Goal: Find specific page/section: Find specific page/section

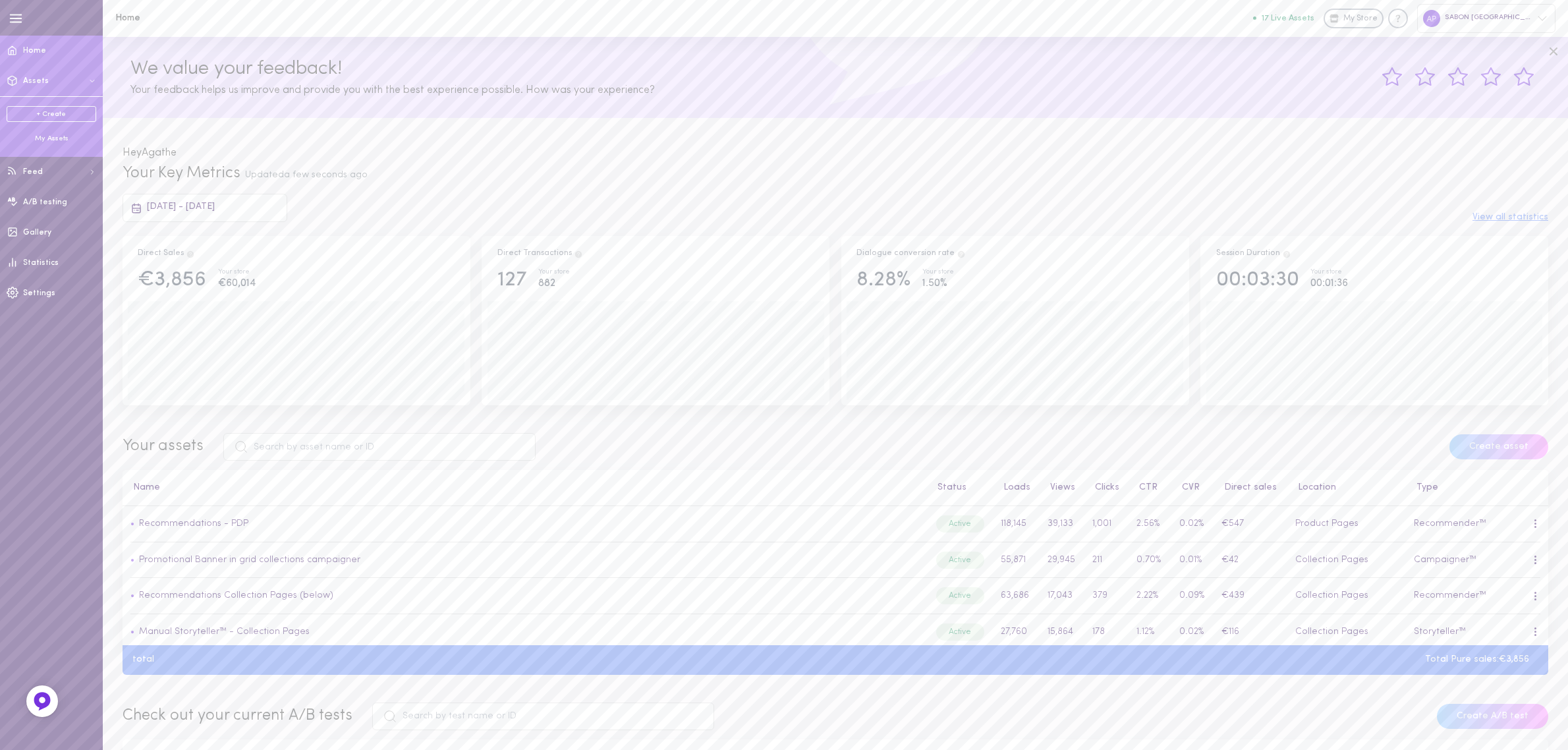
click at [52, 139] on div "My Assets" at bounding box center [52, 139] width 90 height 10
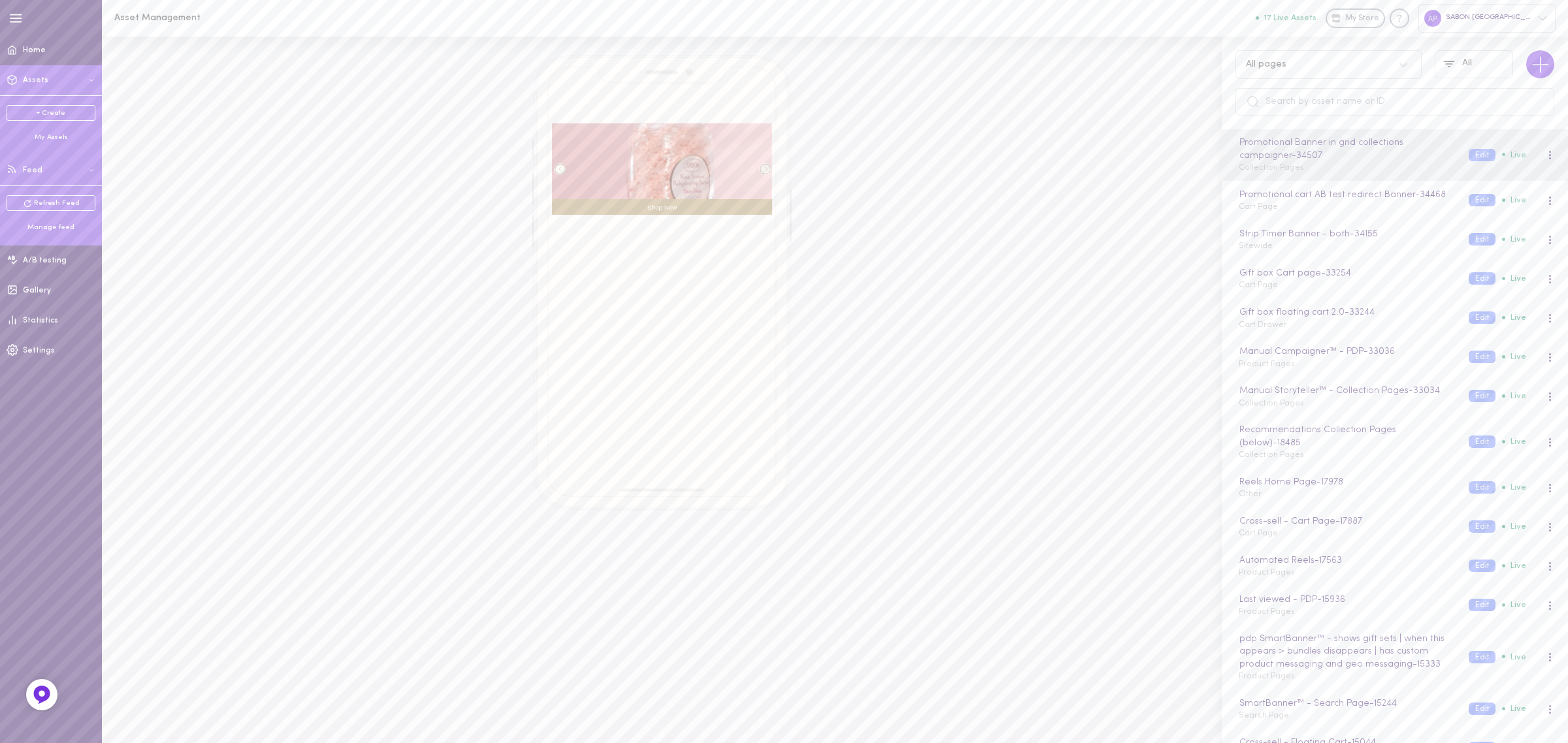
click at [37, 227] on div "Manage feed" at bounding box center [51, 228] width 89 height 10
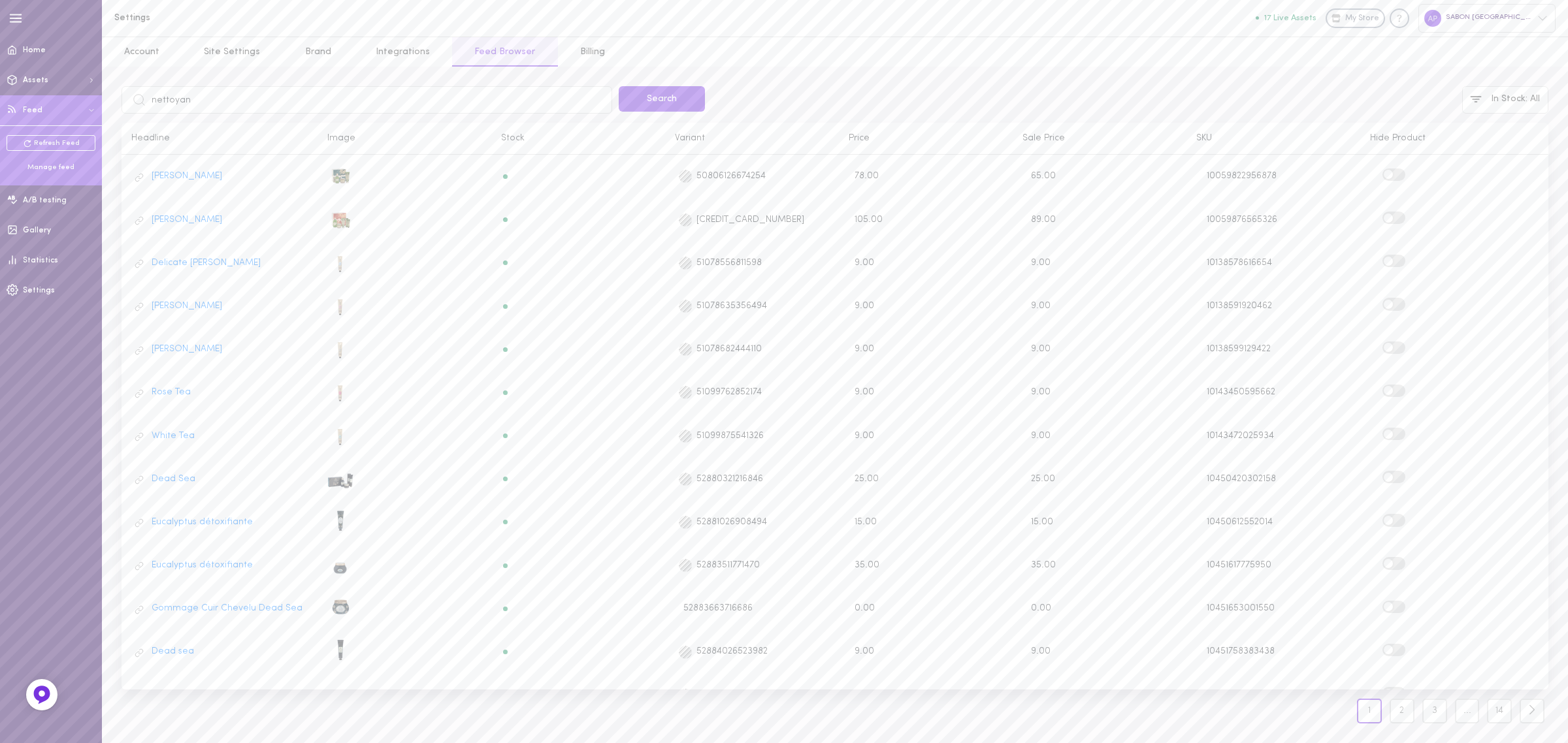
type input "nettoyant"
click button "Search" at bounding box center [662, 98] width 86 height 25
click at [1383, 601] on label at bounding box center [1394, 607] width 23 height 12
click at [0, 0] on input "checkbox" at bounding box center [0, 0] width 0 height 0
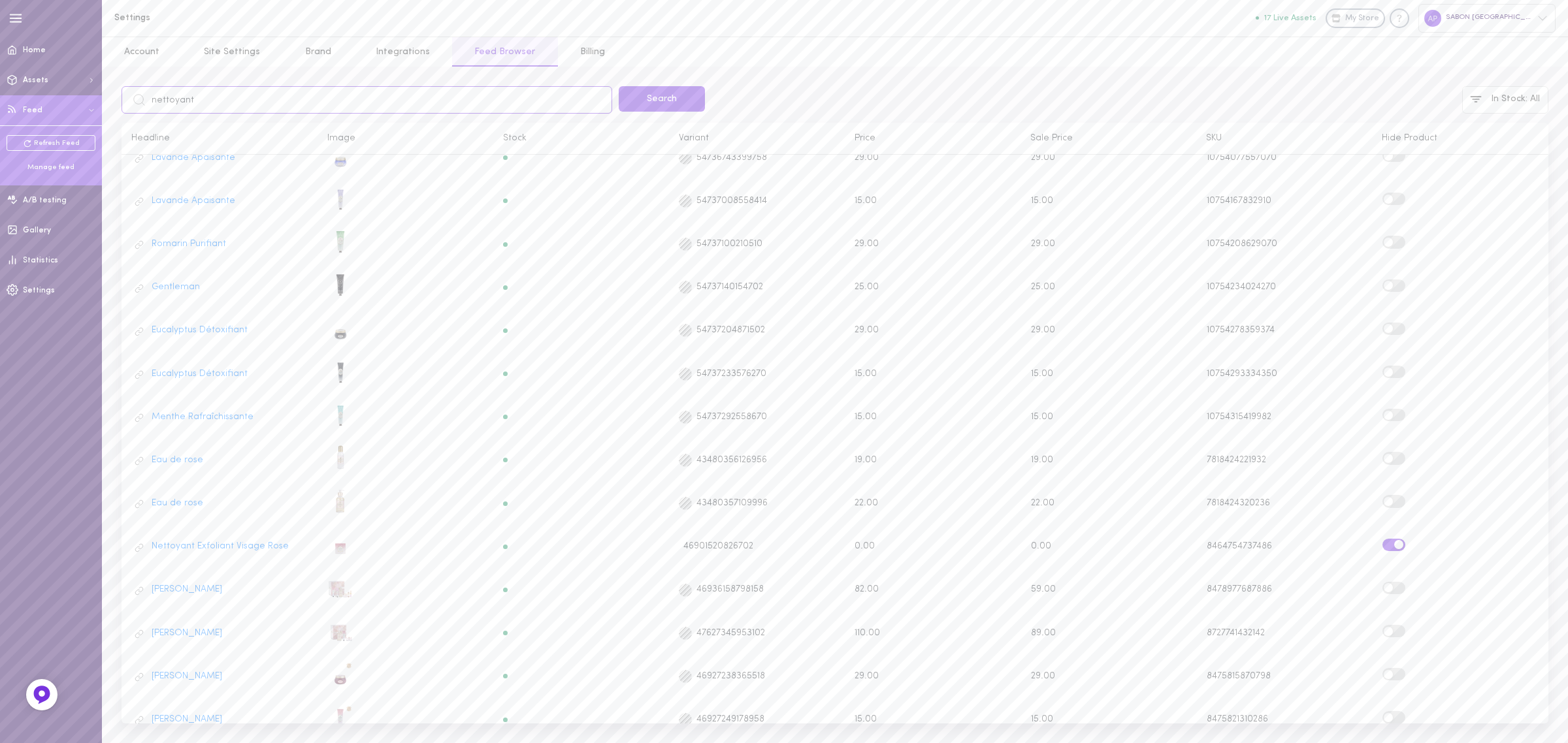
click at [323, 106] on input "nettoyant" at bounding box center [367, 100] width 491 height 27
type input "romarin"
click button "Search" at bounding box center [662, 98] width 86 height 25
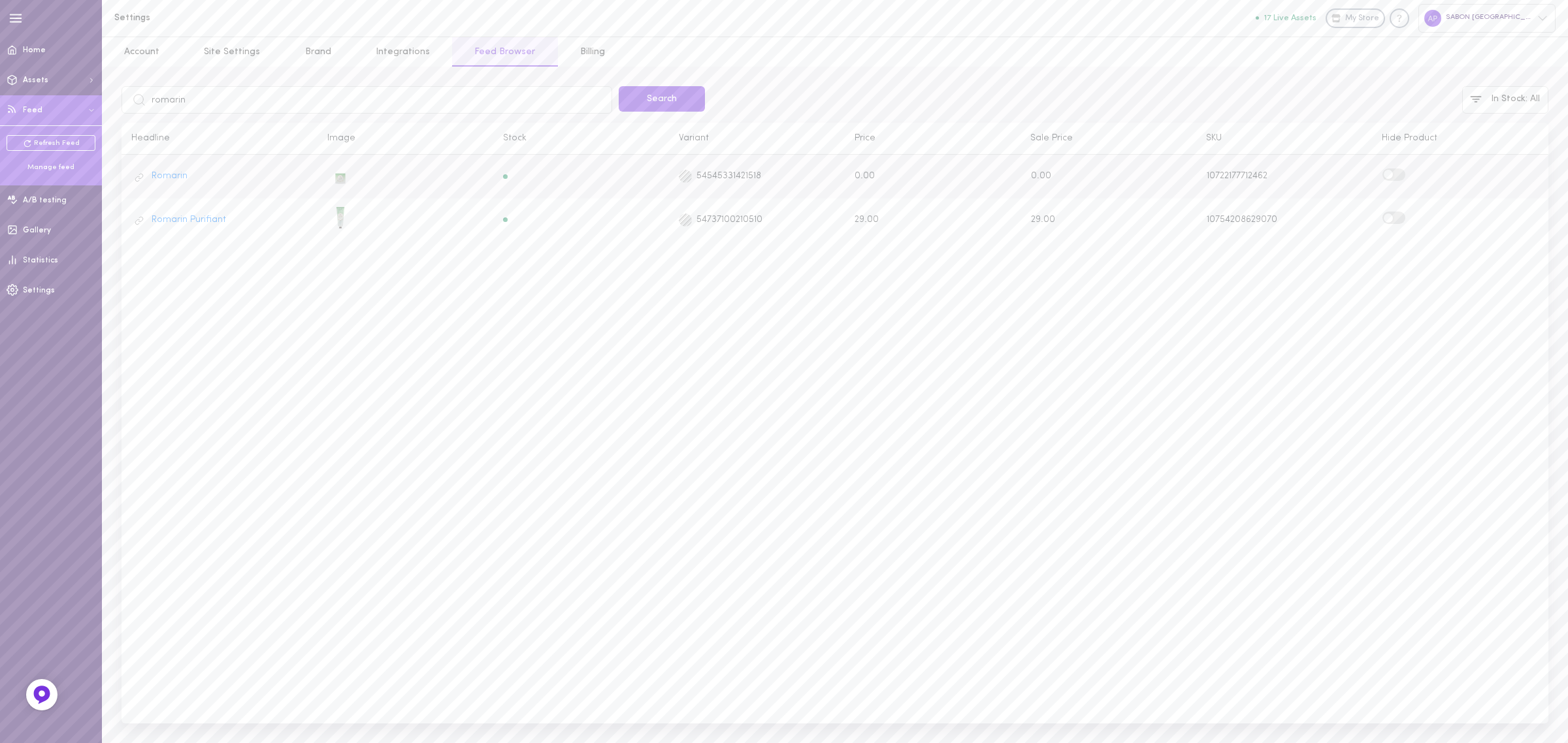
click at [1396, 167] on div "Romarin 54545331421518 0.00 0.00 10722177712462" at bounding box center [835, 176] width 1427 height 30
click at [1389, 176] on span at bounding box center [1388, 174] width 9 height 9
click at [0, 0] on input "checkbox" at bounding box center [0, 0] width 0 height 0
click at [217, 99] on input "romarin" at bounding box center [367, 100] width 491 height 27
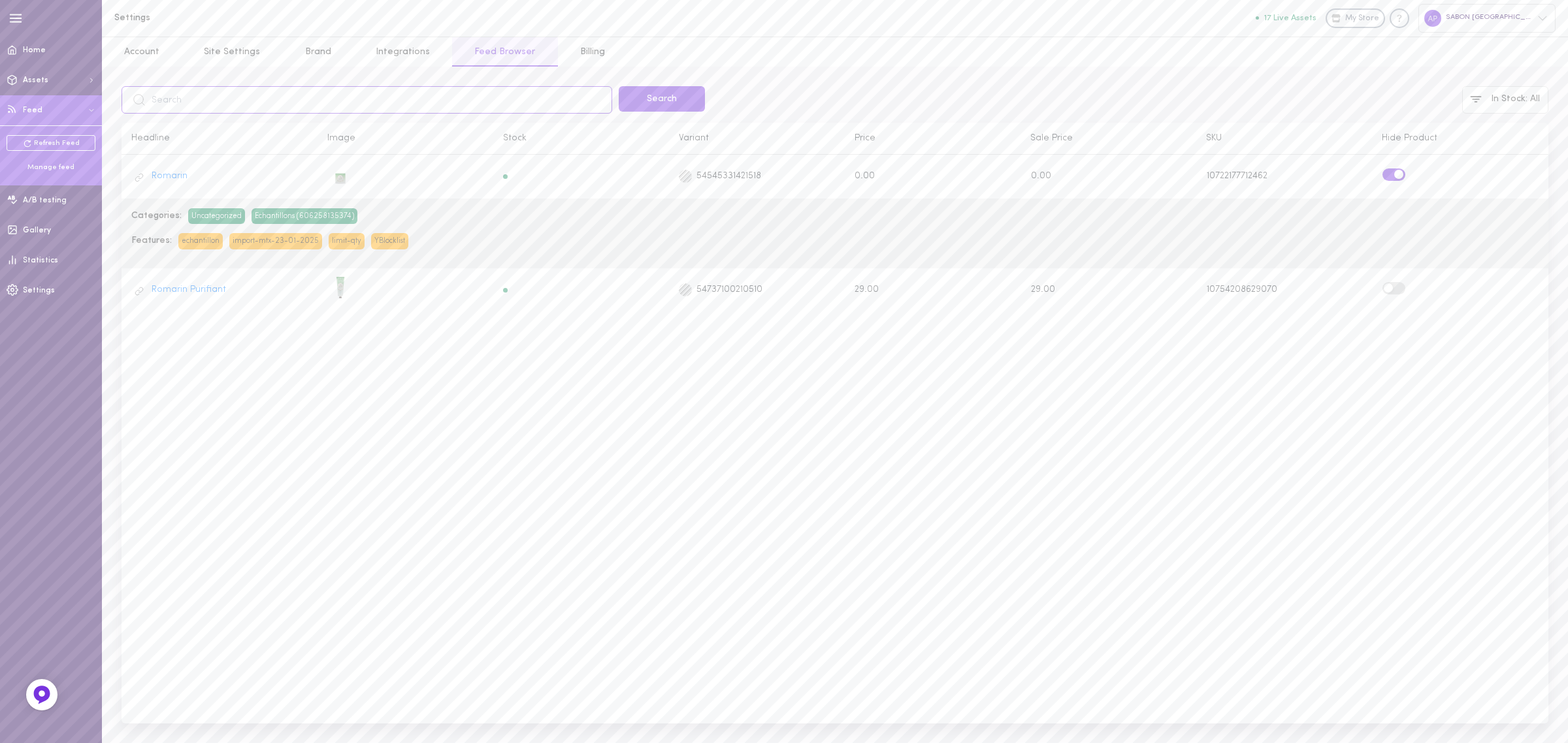
click at [492, 92] on input "text" at bounding box center [367, 100] width 491 height 27
type input "rose"
click button "Search" at bounding box center [662, 98] width 86 height 25
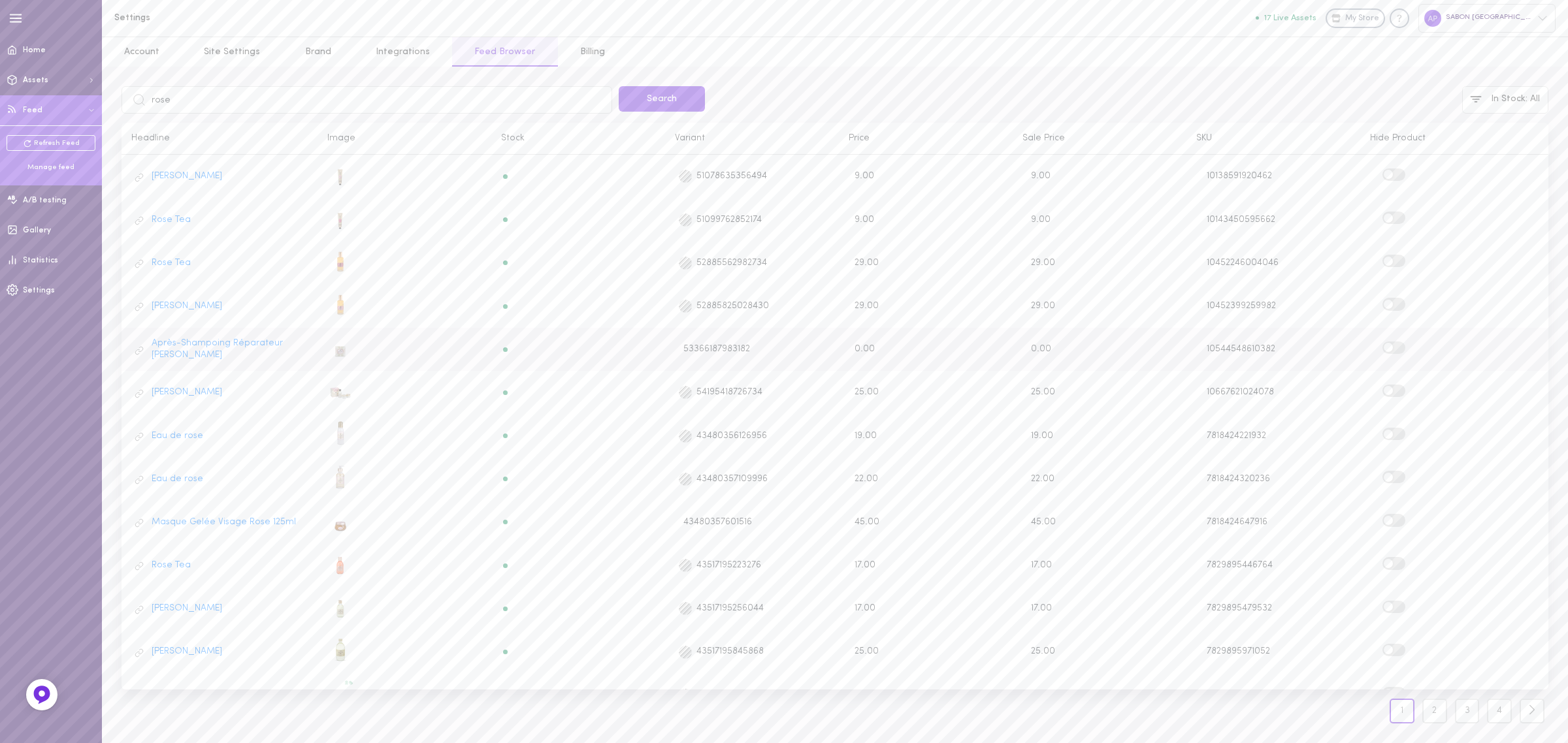
click at [1384, 343] on span at bounding box center [1388, 347] width 9 height 9
click at [0, 0] on input "checkbox" at bounding box center [0, 0] width 0 height 0
click at [200, 96] on input "rose" at bounding box center [367, 100] width 491 height 27
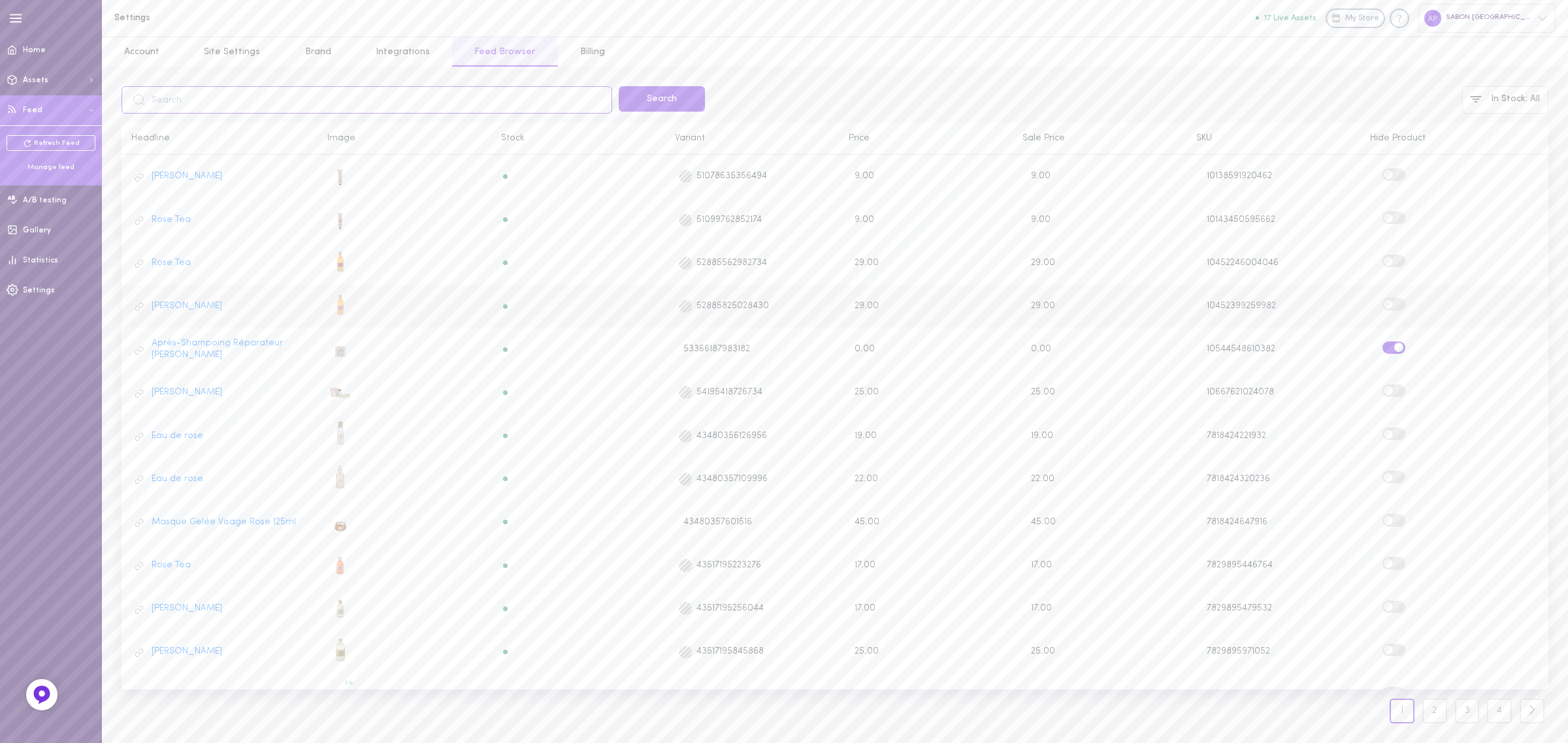
scroll to position [306, 0]
click button "Search" at bounding box center [662, 98] width 86 height 25
click at [1409, 705] on link "2" at bounding box center [1402, 711] width 25 height 25
click at [1387, 216] on label at bounding box center [1394, 218] width 23 height 12
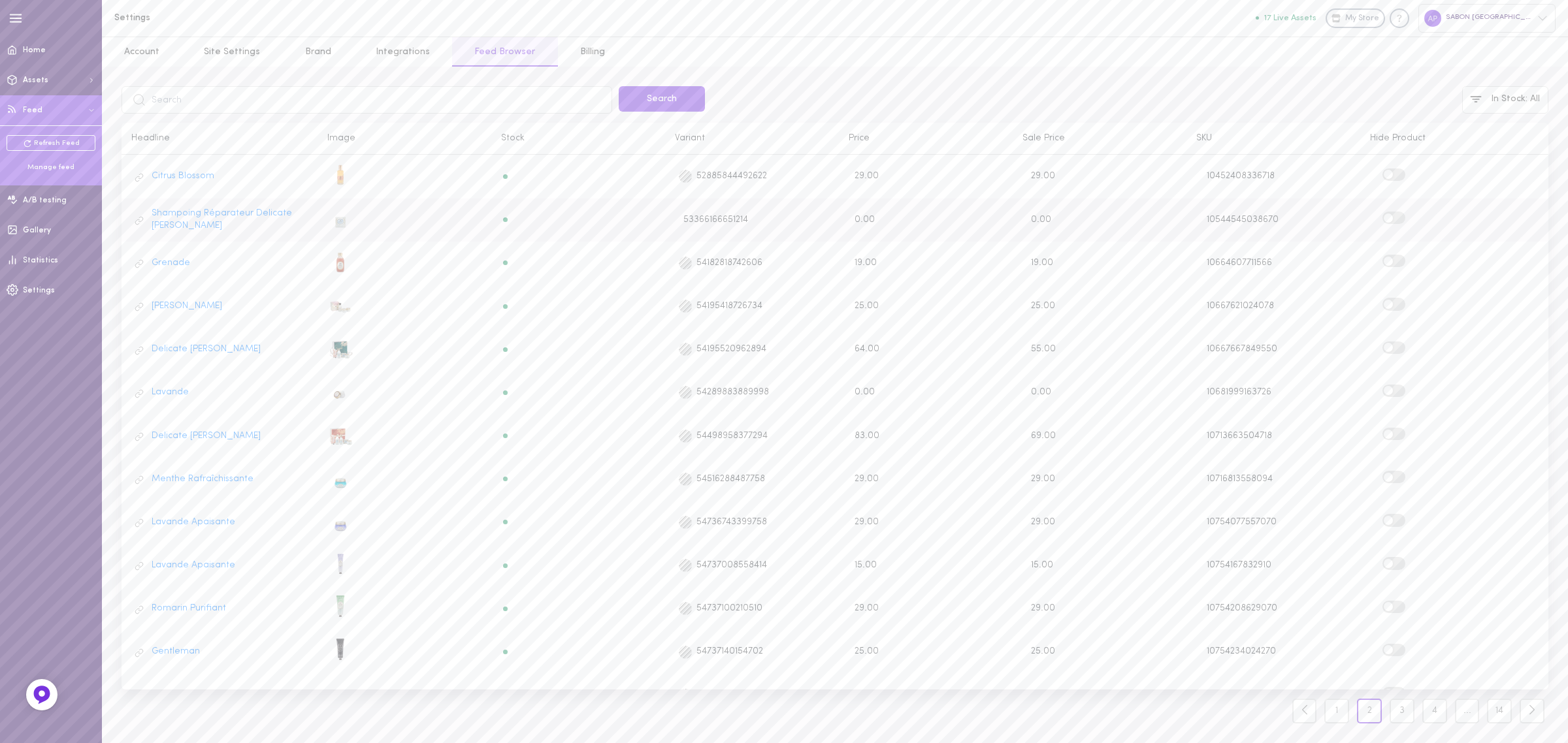
click at [0, 0] on input "checkbox" at bounding box center [0, 0] width 0 height 0
click at [1383, 220] on label at bounding box center [1394, 218] width 23 height 12
click at [0, 0] on input "checkbox" at bounding box center [0, 0] width 0 height 0
click at [1384, 386] on span at bounding box center [1388, 390] width 9 height 9
click at [0, 0] on input "checkbox" at bounding box center [0, 0] width 0 height 0
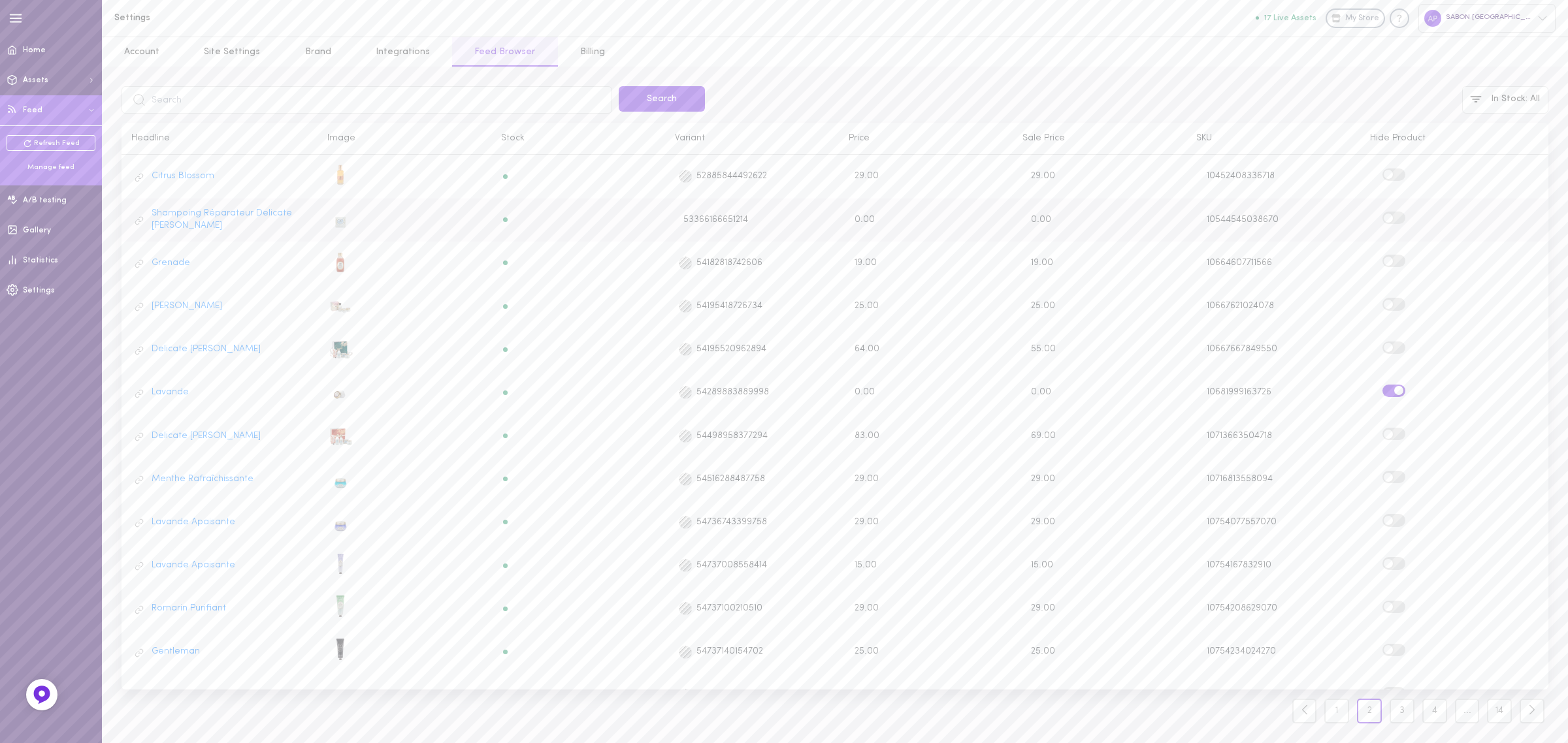
click at [1384, 213] on span at bounding box center [1388, 217] width 9 height 9
click at [0, 0] on input "checkbox" at bounding box center [0, 0] width 0 height 0
click at [1384, 431] on span at bounding box center [1388, 435] width 9 height 9
click at [0, 0] on input "checkbox" at bounding box center [0, 0] width 0 height 0
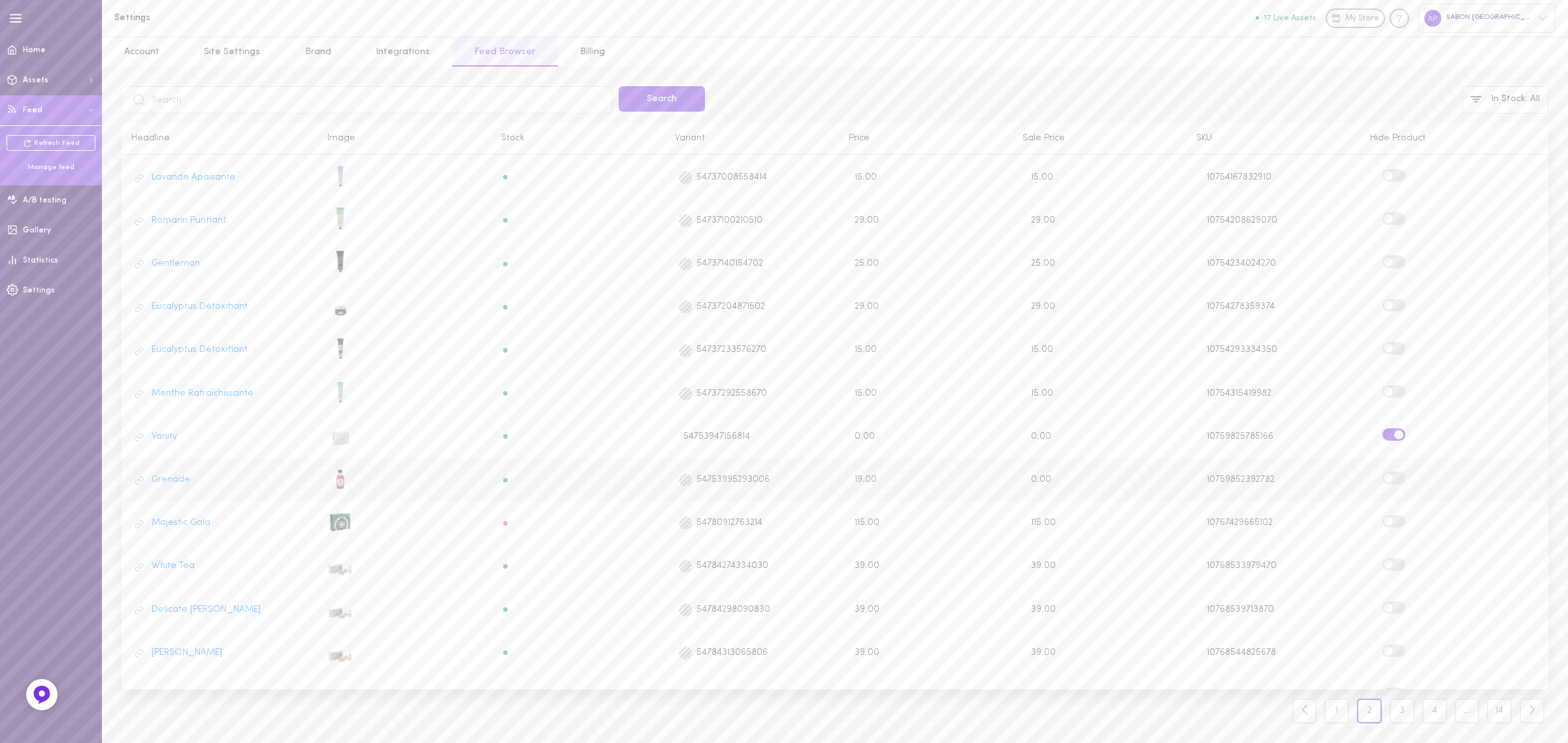
click at [1383, 472] on label at bounding box center [1394, 478] width 23 height 12
click at [0, 0] on input "checkbox" at bounding box center [0, 0] width 0 height 0
click at [1420, 724] on div "Feed last update: (text) Search In Stock : All Headline Image Stock Variant Pri…" at bounding box center [835, 405] width 1466 height 677
click at [1406, 719] on link "3" at bounding box center [1402, 711] width 25 height 25
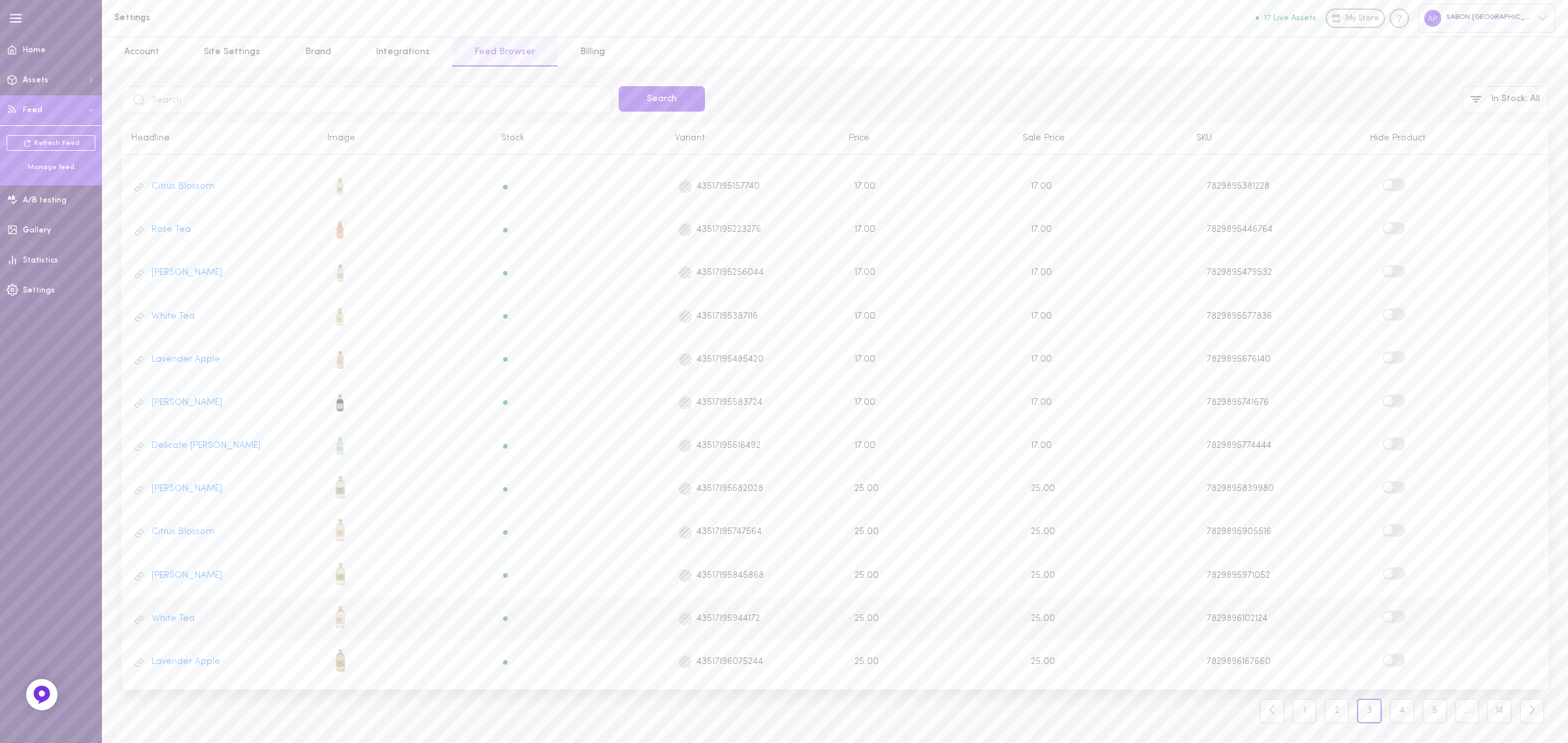
scroll to position [306, 0]
click at [297, 92] on input "text" at bounding box center [367, 100] width 491 height 27
type input "rose"
click button "Search" at bounding box center [662, 98] width 86 height 25
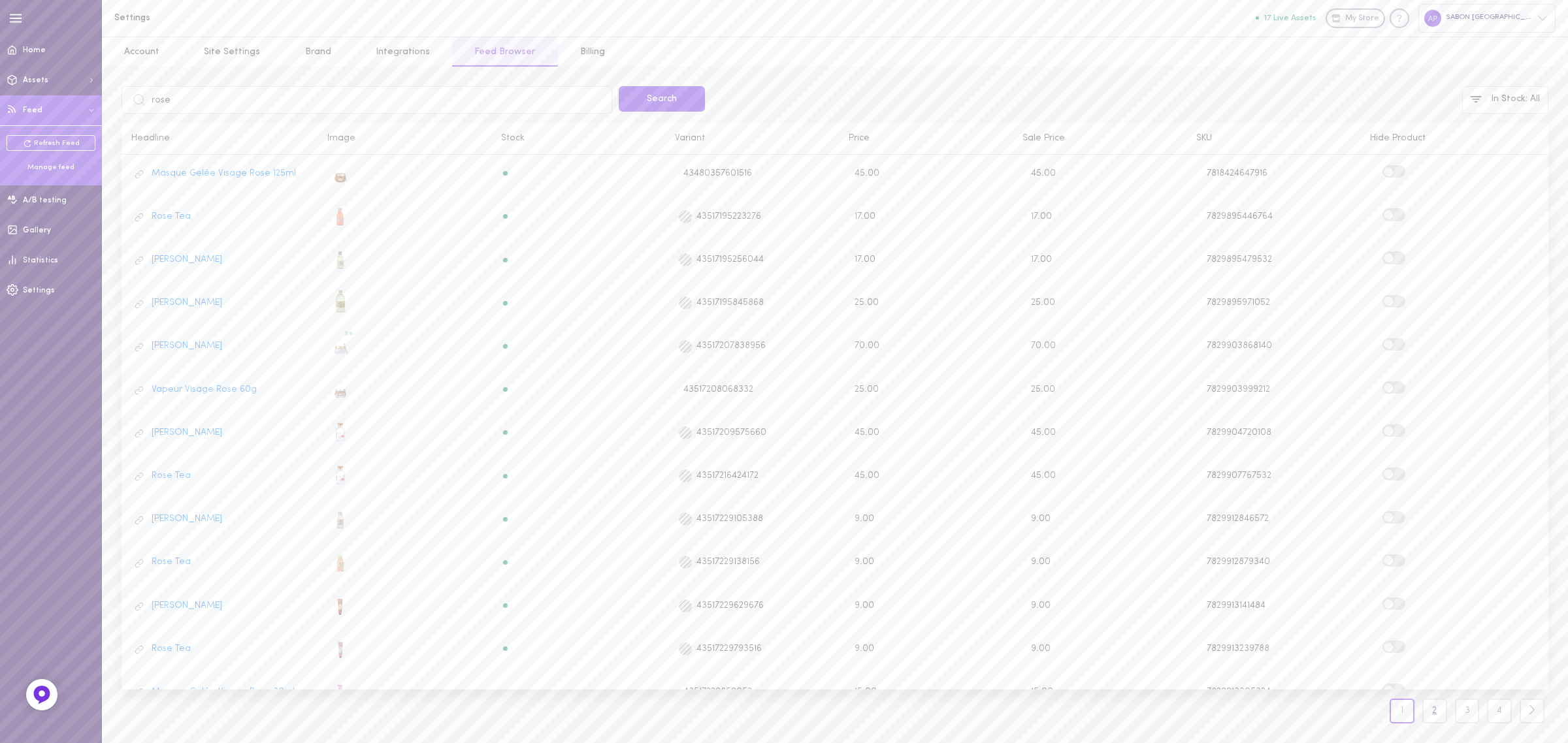
click at [1429, 710] on link "2" at bounding box center [1435, 711] width 25 height 25
click at [1472, 722] on link "3" at bounding box center [1467, 711] width 25 height 25
click at [261, 101] on input "rose" at bounding box center [367, 100] width 491 height 27
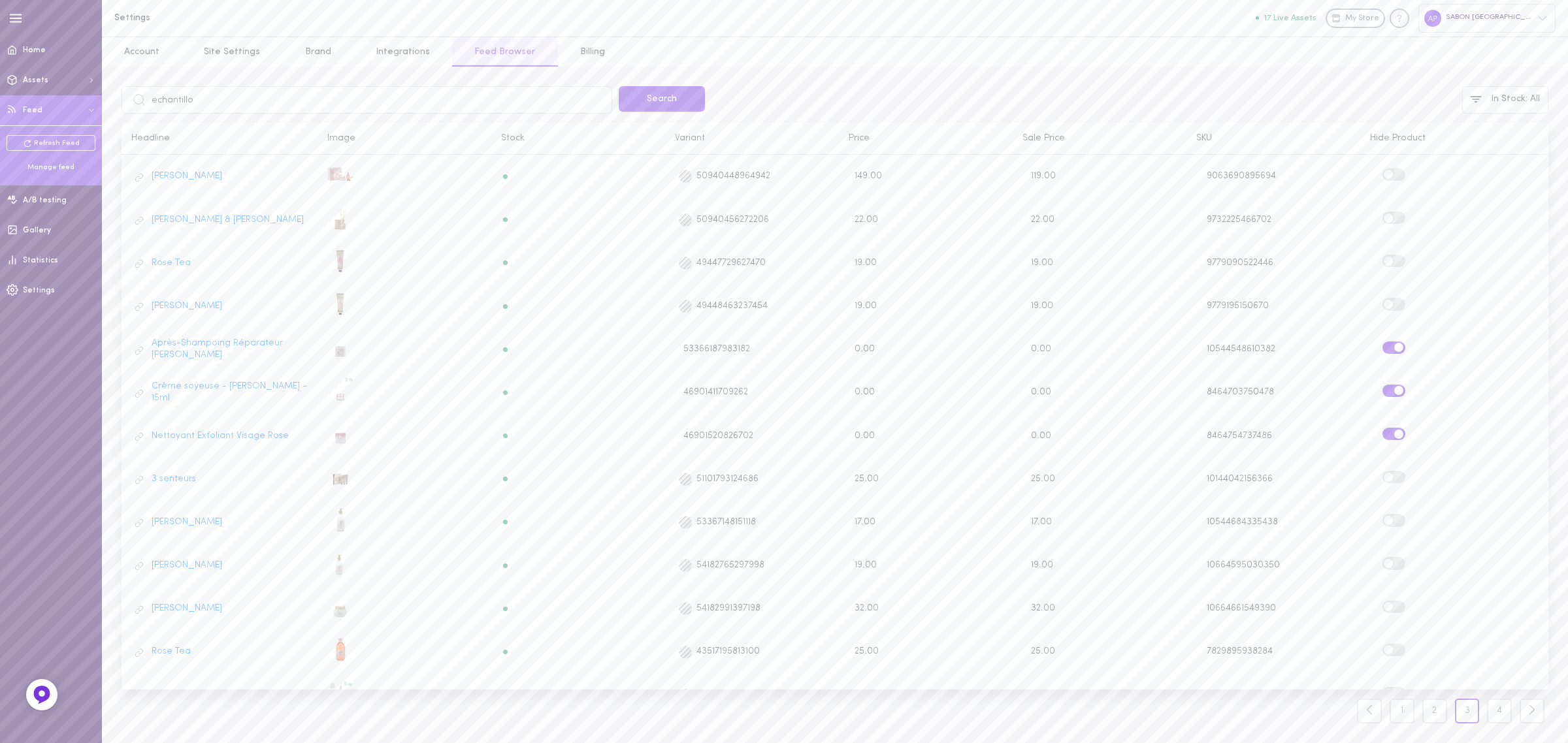
type input "echantillon"
click button "Search" at bounding box center [662, 98] width 86 height 25
click at [1392, 177] on span at bounding box center [1388, 174] width 9 height 9
click at [0, 0] on input "checkbox" at bounding box center [0, 0] width 0 height 0
click at [247, 90] on input "echantillon" at bounding box center [367, 100] width 491 height 27
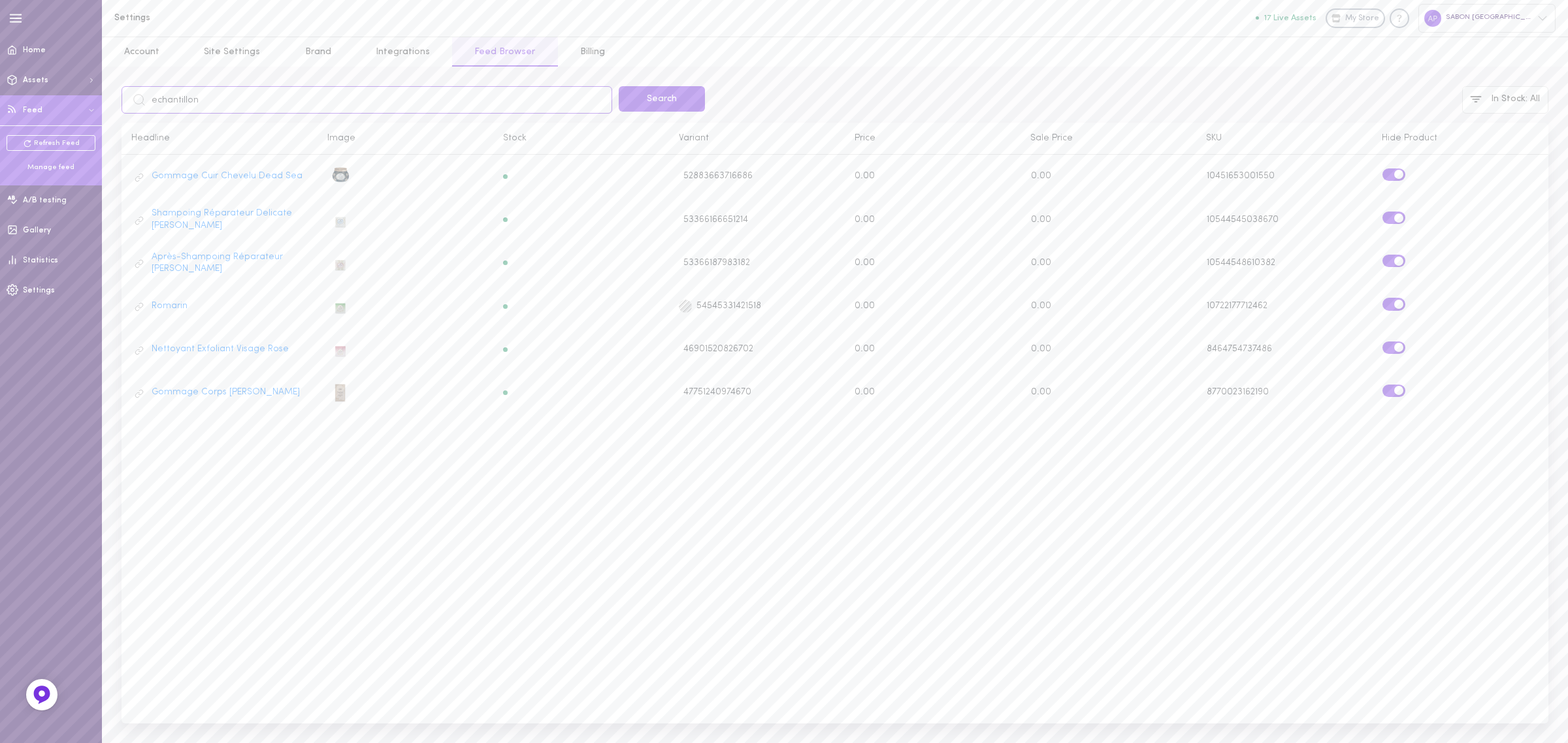
click at [247, 90] on input "echantillon" at bounding box center [367, 100] width 491 height 27
click at [676, 90] on button "Search" at bounding box center [662, 98] width 86 height 25
click at [1043, 141] on div "Sale Price" at bounding box center [1100, 138] width 174 height 12
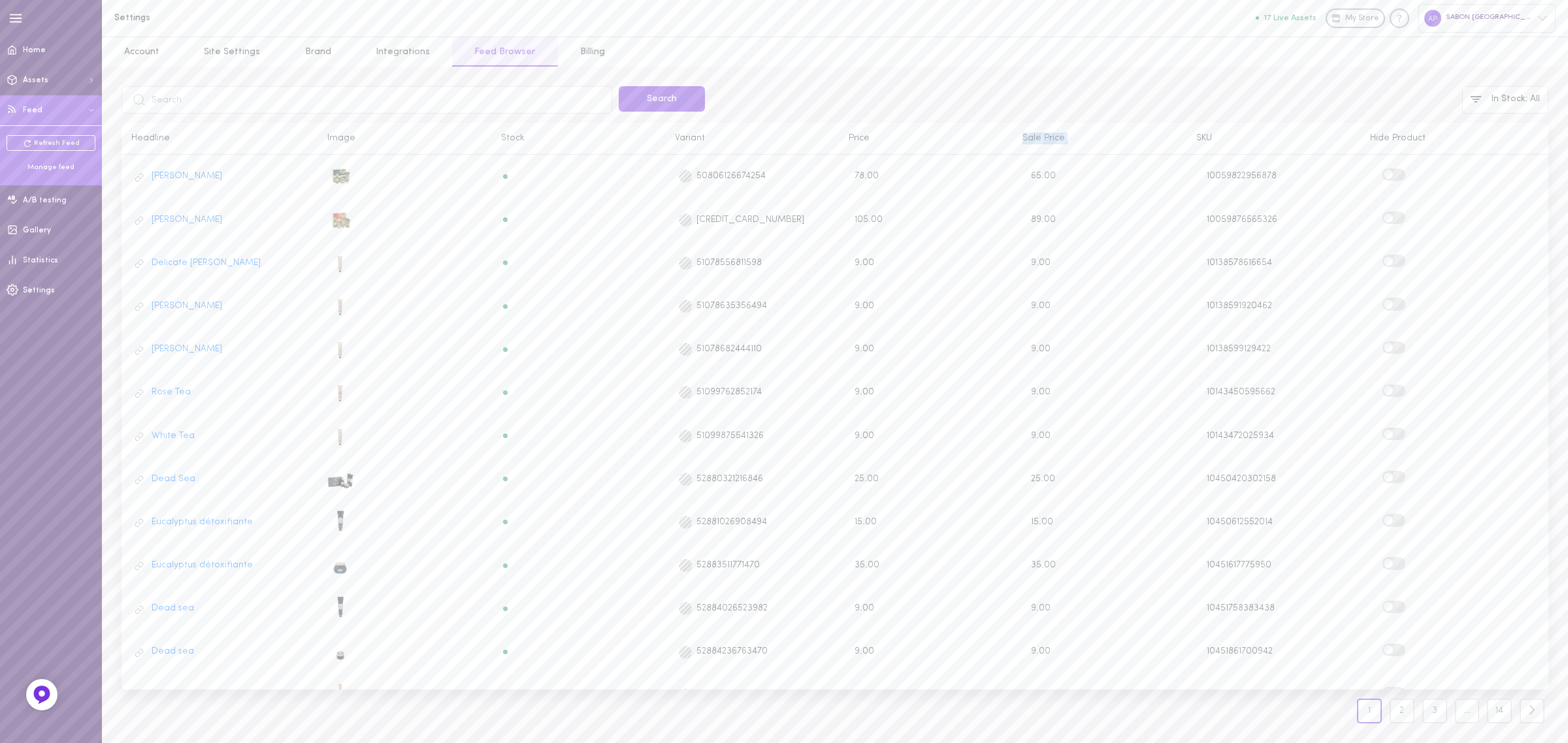
click at [1043, 141] on div "Sale Price" at bounding box center [1100, 138] width 174 height 12
click at [330, 111] on input "text" at bounding box center [367, 100] width 491 height 27
type input "gommage"
click at [619, 86] on button "Search" at bounding box center [662, 98] width 86 height 25
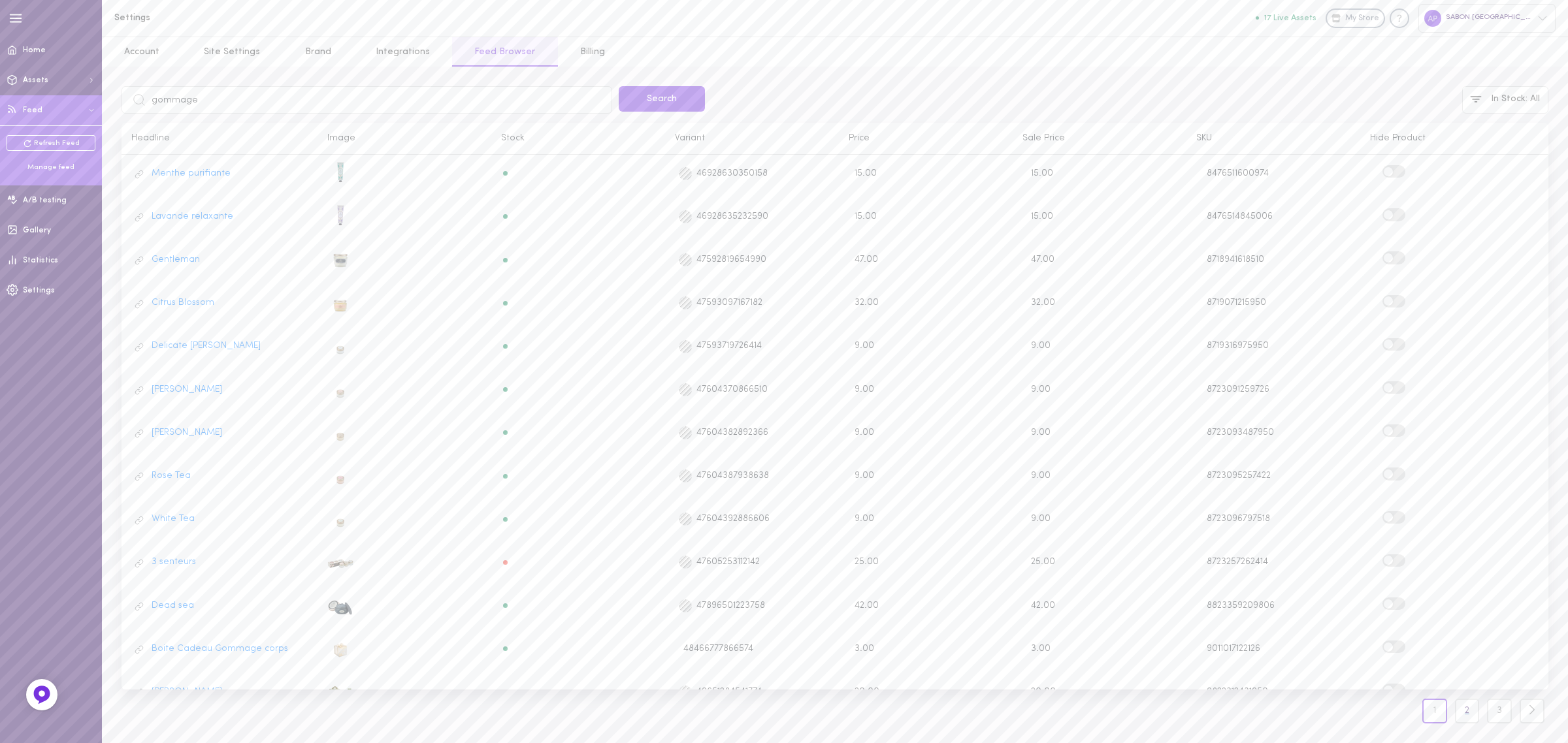
click at [1470, 715] on link "2" at bounding box center [1467, 711] width 25 height 25
click at [1491, 717] on link "3" at bounding box center [1500, 711] width 25 height 25
click at [343, 105] on input "gommage" at bounding box center [367, 100] width 491 height 27
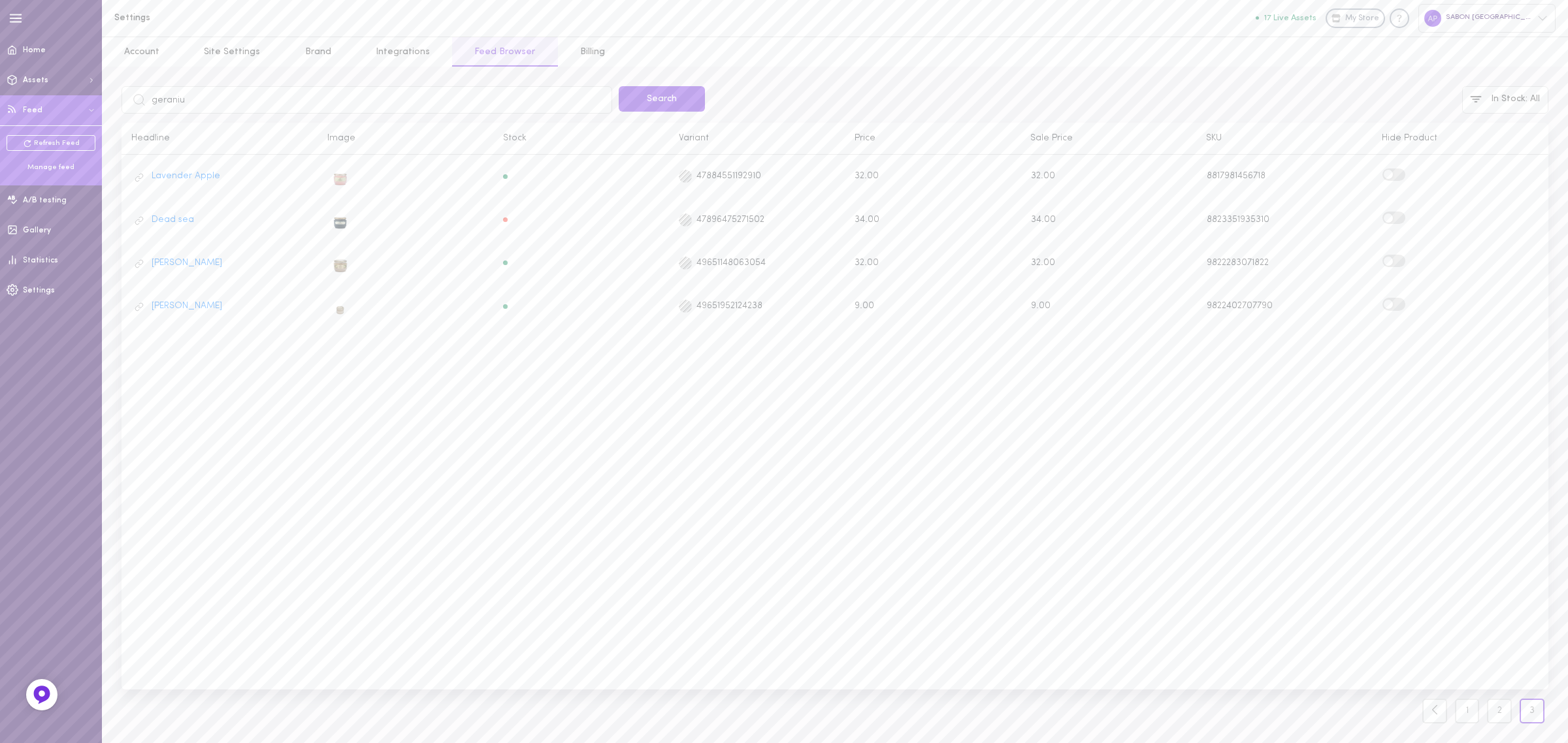
type input "geranium"
click button "Search" at bounding box center [662, 98] width 86 height 25
click at [331, 101] on input "geranium" at bounding box center [367, 100] width 491 height 27
type input "menthe"
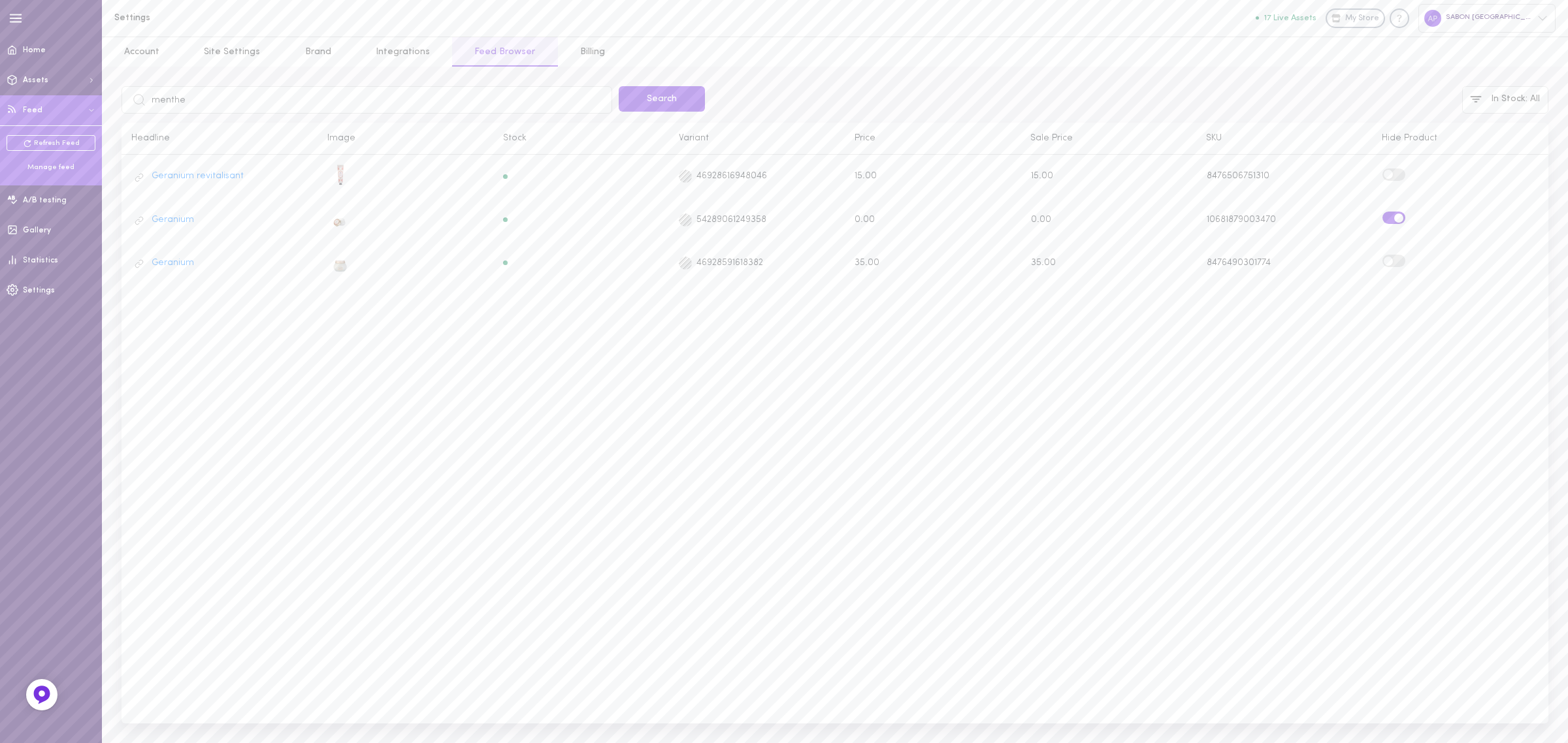
click button "Search" at bounding box center [662, 98] width 86 height 25
click at [178, 105] on input "menthe" at bounding box center [367, 100] width 491 height 27
type input "lavande"
click button "Search" at bounding box center [662, 98] width 86 height 25
